Goal: Task Accomplishment & Management: Manage account settings

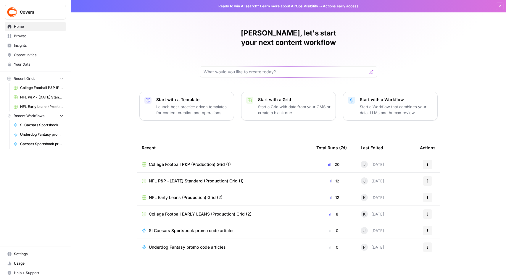
click at [126, 137] on div "[PERSON_NAME], let's start your next content workflow Start with a Template Lau…" at bounding box center [288, 141] width 435 height 282
click at [18, 256] on span "Settings" at bounding box center [38, 253] width 49 height 5
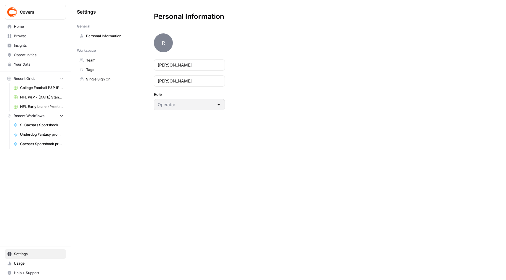
click at [21, 65] on span "Your Data" at bounding box center [38, 64] width 49 height 5
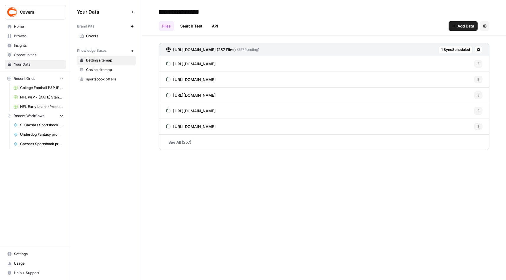
click at [18, 27] on span "Home" at bounding box center [38, 26] width 49 height 5
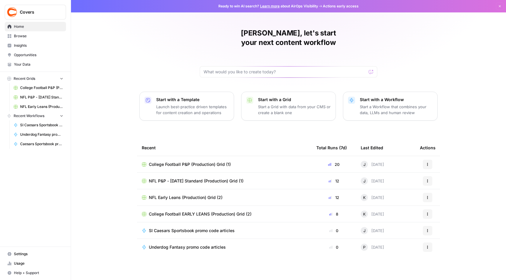
click at [28, 63] on span "Your Data" at bounding box center [38, 64] width 49 height 5
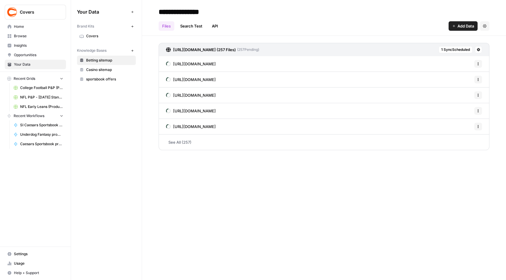
click at [20, 28] on span "Home" at bounding box center [38, 26] width 49 height 5
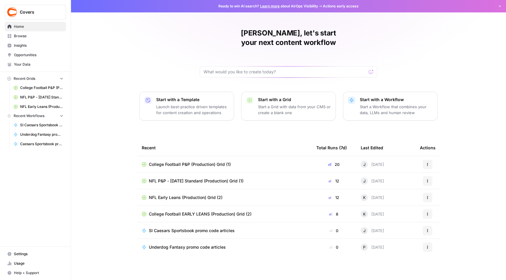
click at [19, 264] on span "Usage" at bounding box center [38, 263] width 49 height 5
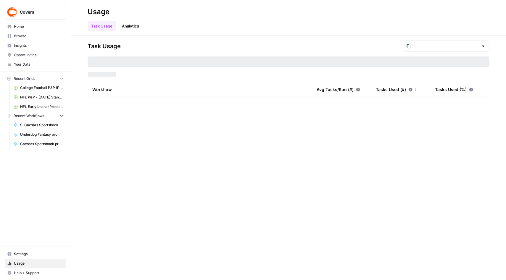
type input "September Tasks"
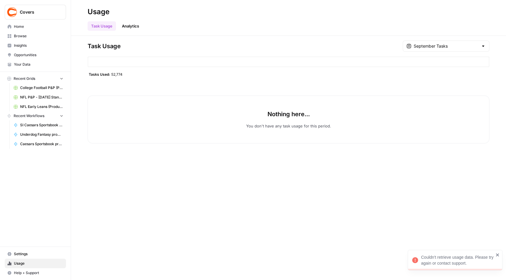
click at [19, 255] on span "Settings" at bounding box center [38, 253] width 49 height 5
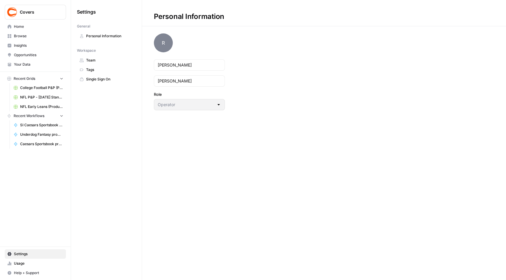
click at [34, 188] on div "Covers Home Browse Insights Opportunities Your Data Recent Grids College Footba…" at bounding box center [35, 140] width 71 height 280
